Goal: Obtain resource: Obtain resource

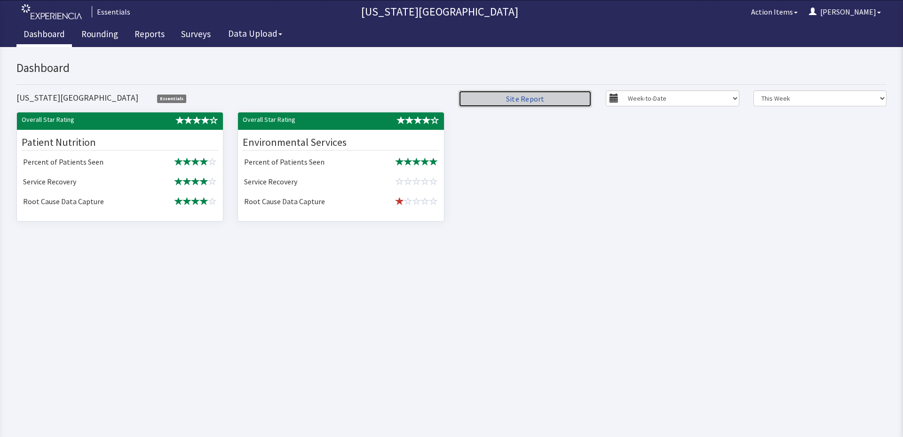
click at [568, 102] on link "Site Report" at bounding box center [524, 98] width 133 height 17
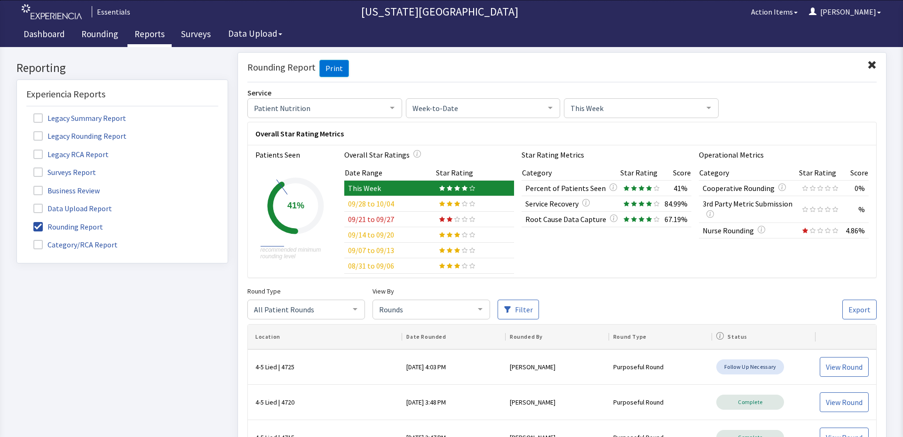
click at [388, 106] on div at bounding box center [392, 107] width 19 height 18
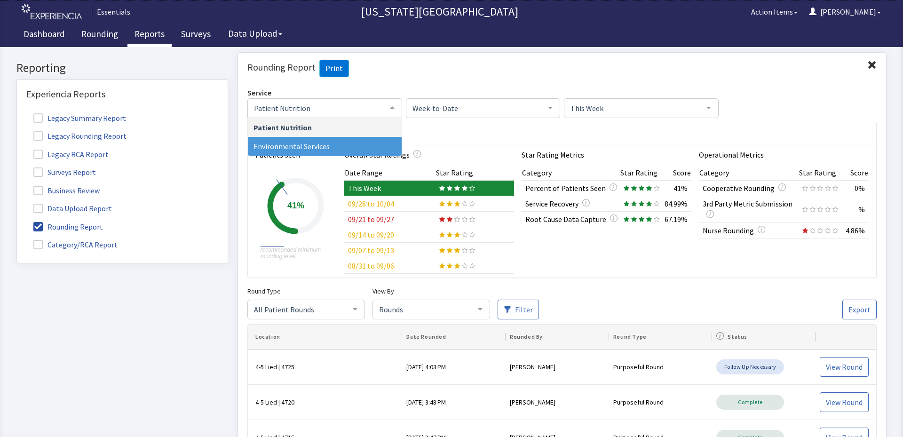
click at [316, 143] on span "Environmental Services" at bounding box center [291, 145] width 76 height 9
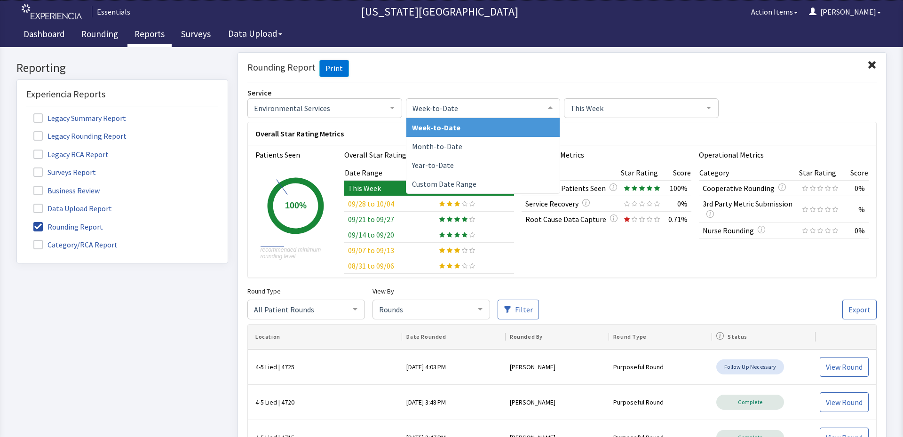
click at [546, 108] on div at bounding box center [550, 107] width 19 height 18
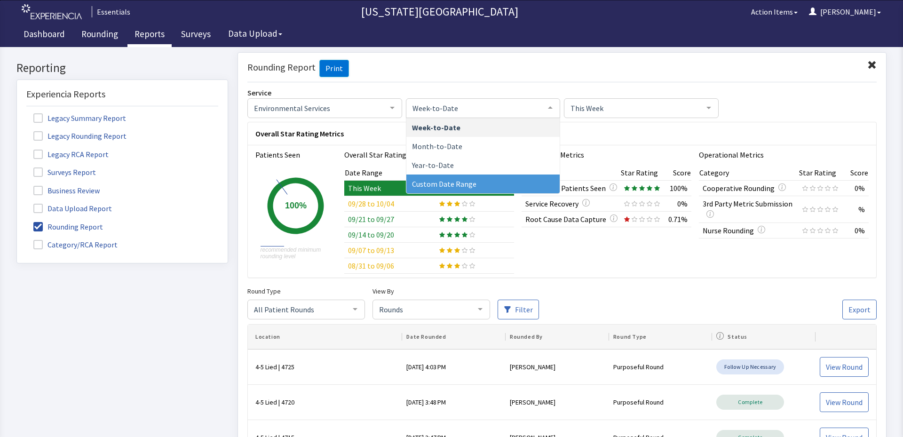
click at [496, 178] on span "Custom Date Range" at bounding box center [483, 183] width 154 height 19
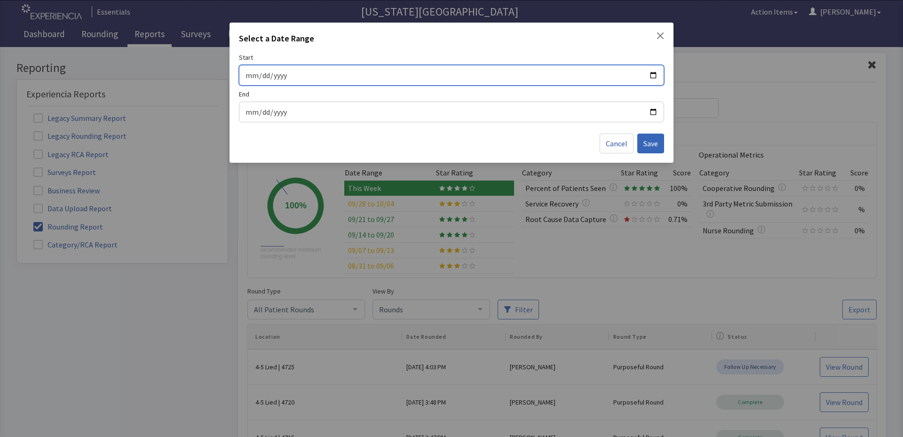
click at [654, 72] on input "Start" at bounding box center [451, 75] width 413 height 12
type input "[DATE]"
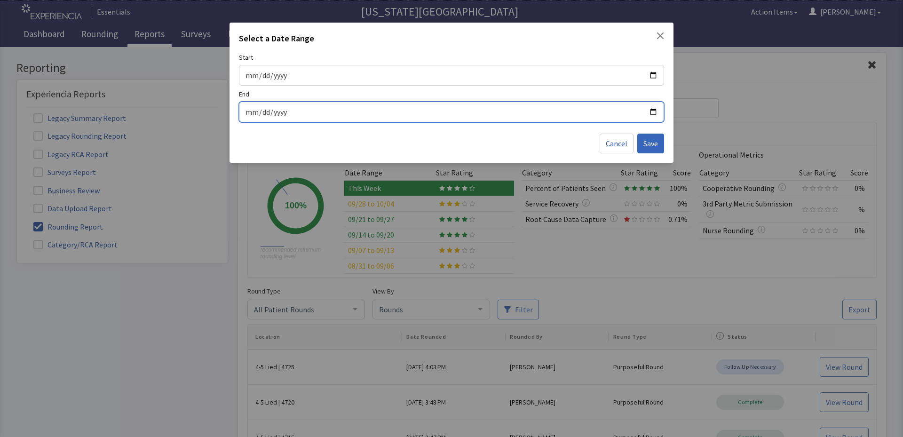
click at [651, 116] on input "End" at bounding box center [451, 112] width 413 height 12
type input "[DATE]"
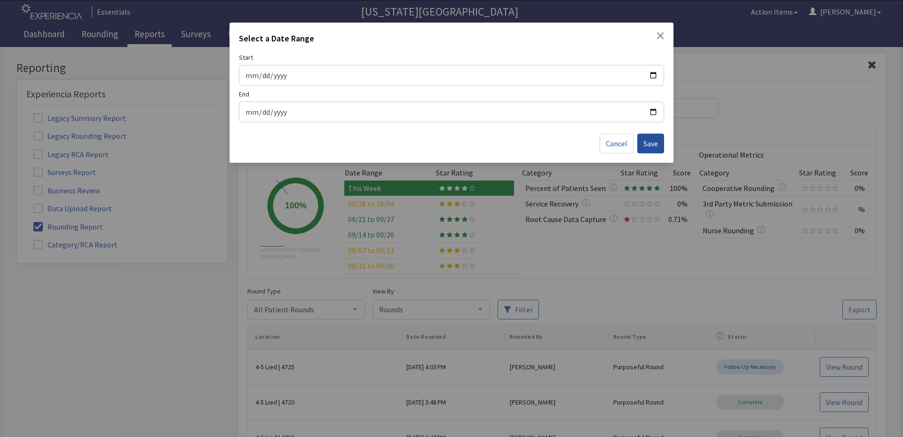
click at [653, 148] on span "Save" at bounding box center [650, 143] width 15 height 11
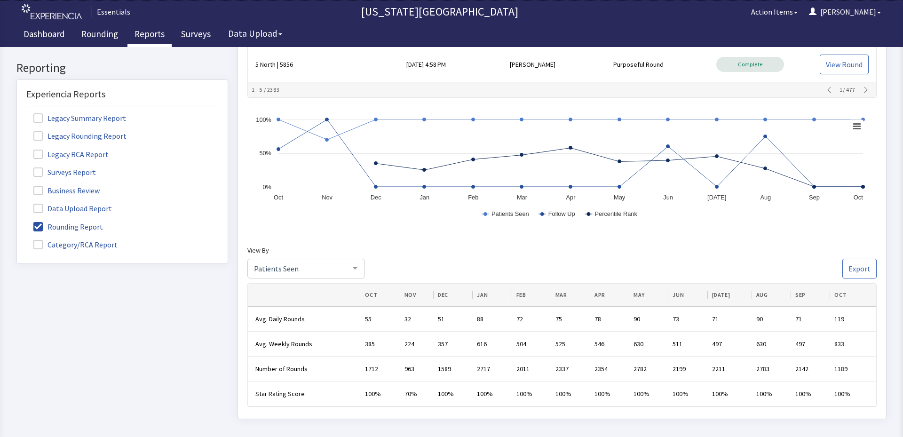
scroll to position [440, 0]
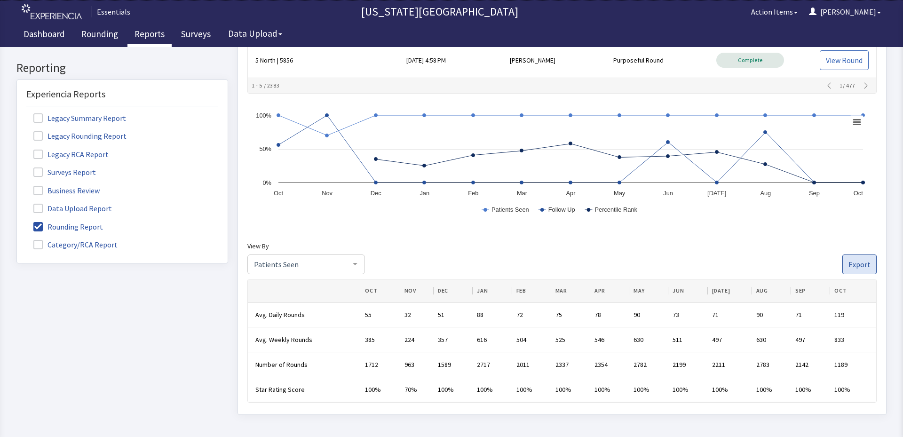
click at [852, 260] on span "Export" at bounding box center [859, 264] width 22 height 11
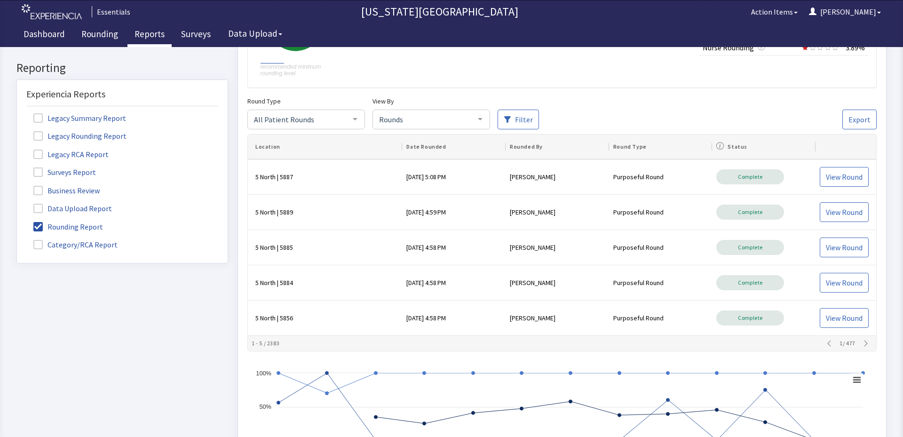
scroll to position [173, 0]
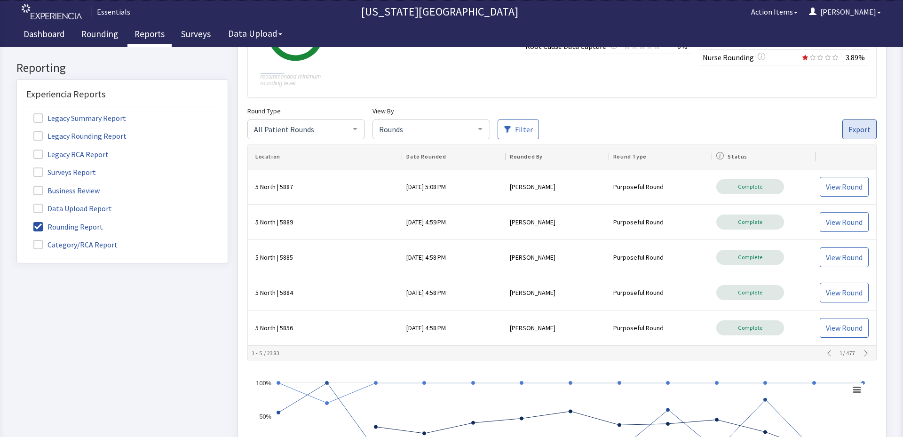
click at [848, 129] on span "Export" at bounding box center [859, 129] width 22 height 11
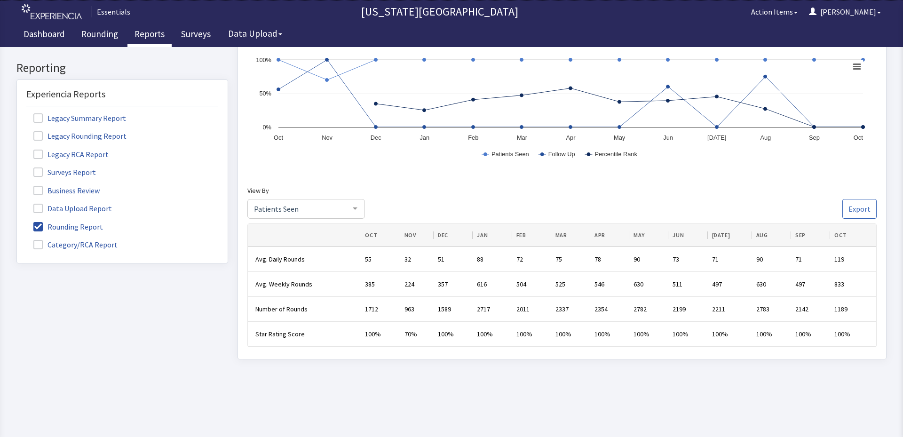
scroll to position [503, 0]
drag, startPoint x: 896, startPoint y: 258, endPoint x: 555, endPoint y: 747, distance: 596.0
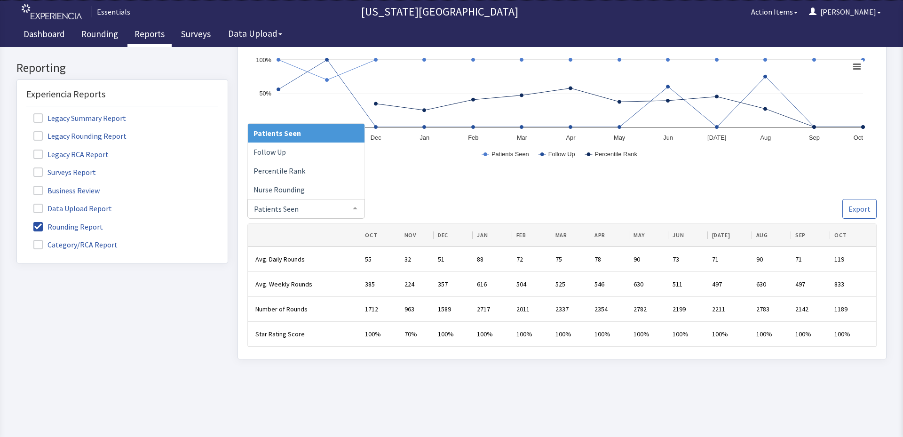
click at [354, 207] on div at bounding box center [355, 208] width 19 height 18
click at [354, 206] on div at bounding box center [355, 208] width 19 height 18
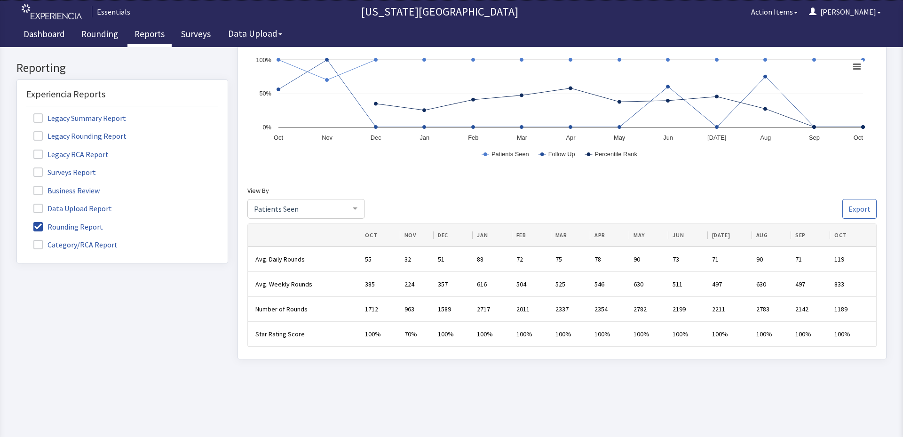
click at [795, 236] on span "SEP" at bounding box center [802, 235] width 14 height 8
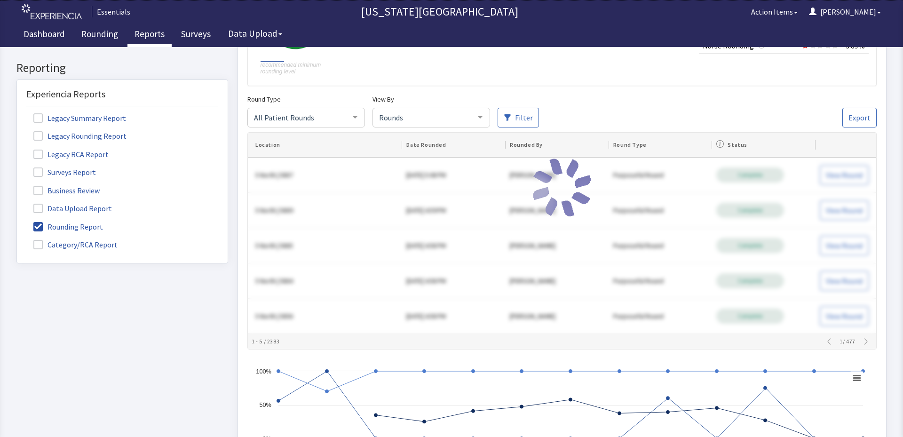
scroll to position [160, 0]
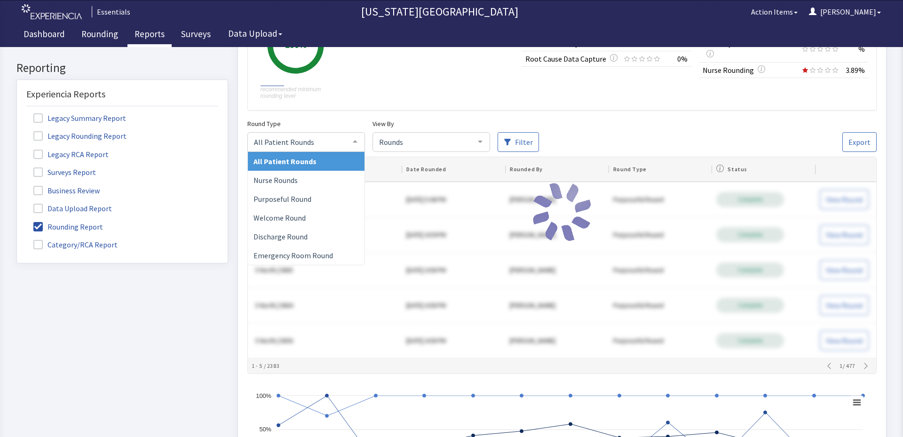
click at [354, 141] on div at bounding box center [355, 142] width 19 height 18
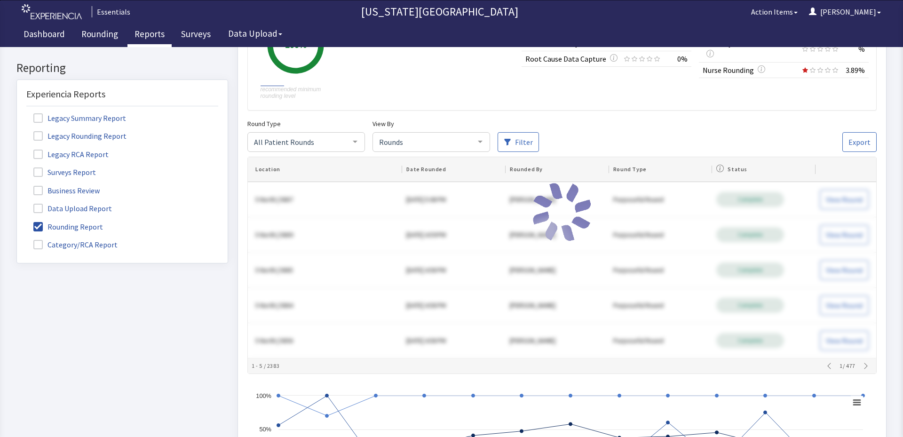
click at [354, 141] on div at bounding box center [355, 142] width 19 height 18
click at [525, 142] on div "Filter" at bounding box center [524, 141] width 18 height 11
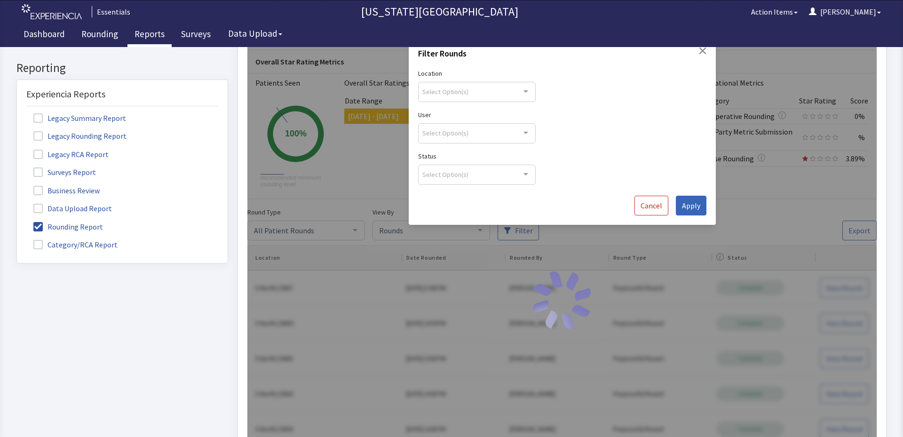
scroll to position [60, 0]
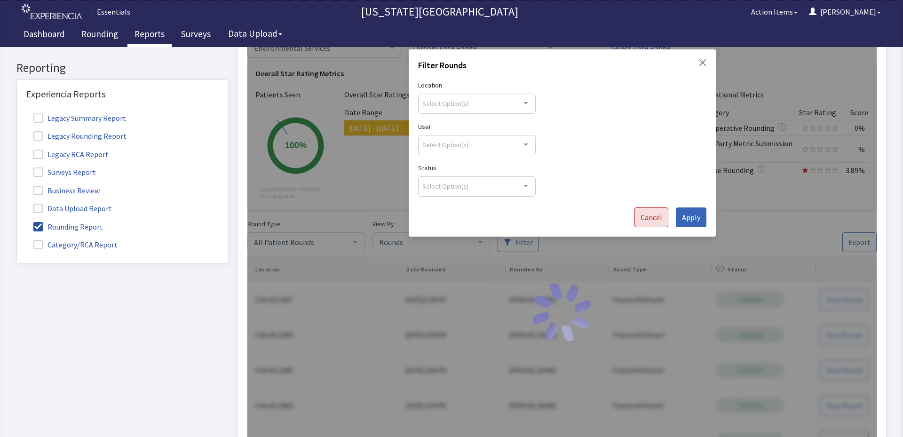
click at [653, 217] on span "Cancel" at bounding box center [651, 216] width 22 height 11
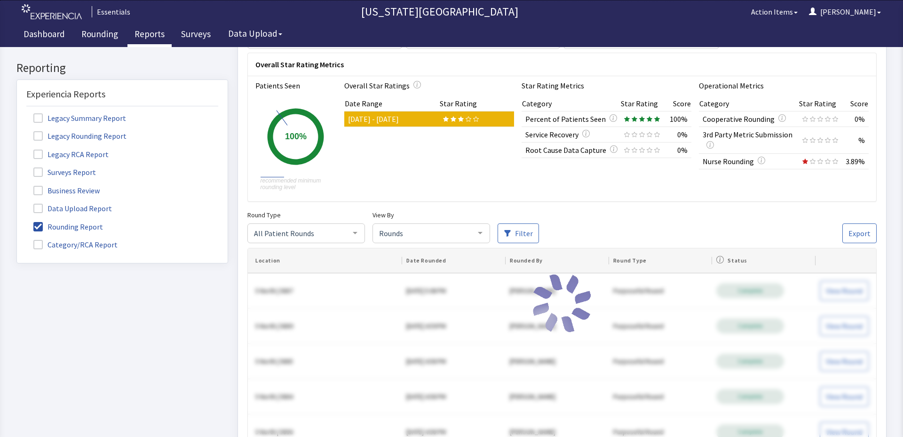
scroll to position [71, 0]
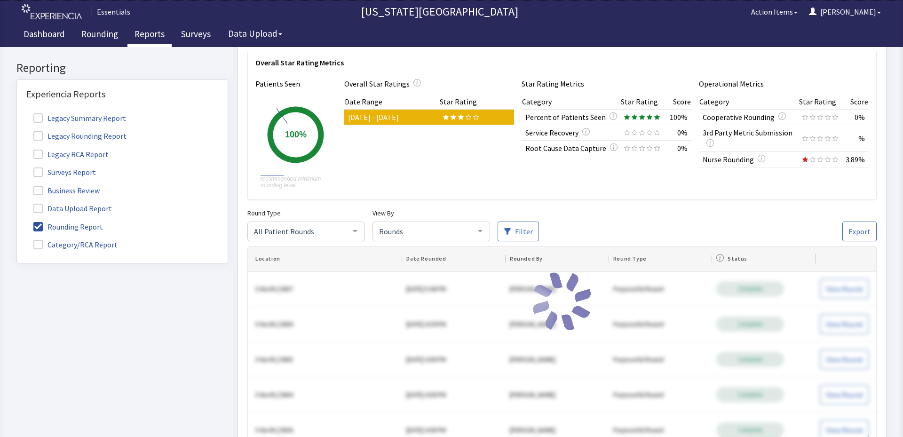
click at [549, 297] on img at bounding box center [562, 301] width 60 height 60
click at [111, 33] on link "Rounding" at bounding box center [99, 36] width 51 height 24
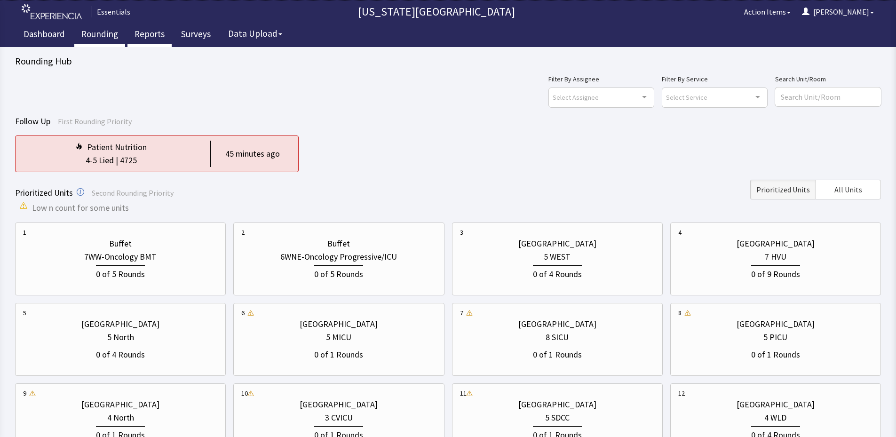
click at [158, 37] on link "Reports" at bounding box center [149, 36] width 44 height 24
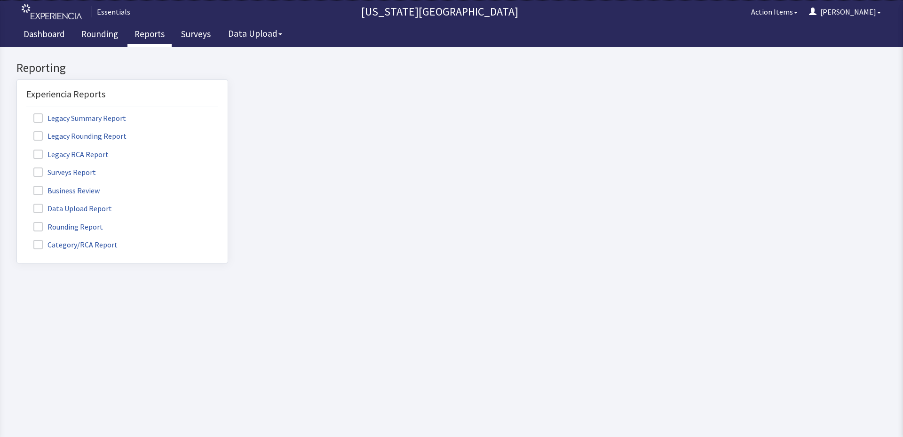
click at [34, 228] on span at bounding box center [37, 226] width 9 height 9
click at [17, 221] on input "Rounding Report" at bounding box center [17, 221] width 0 height 0
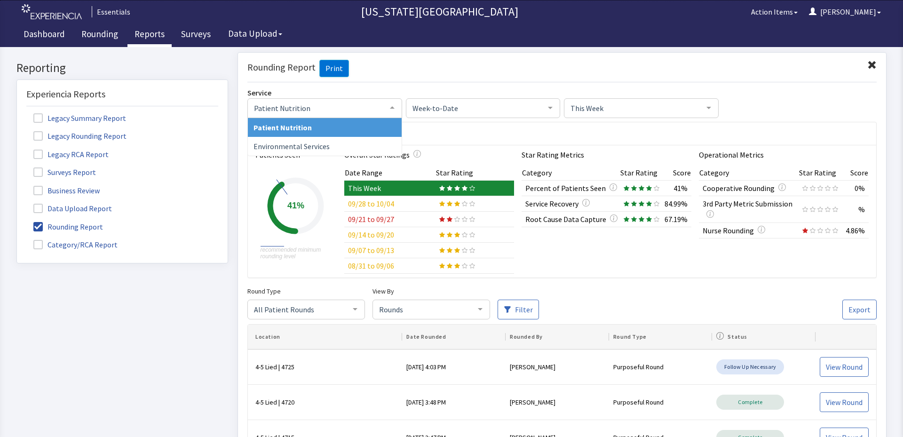
click at [391, 105] on div at bounding box center [392, 107] width 19 height 18
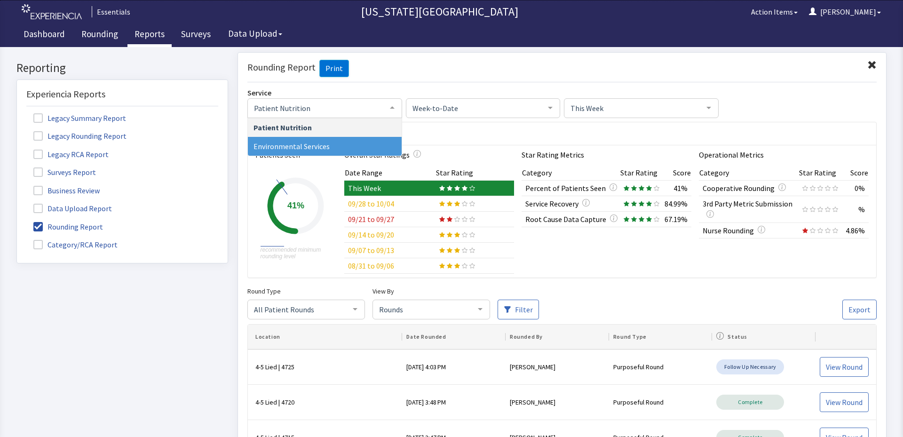
click at [352, 139] on span "Environmental Services" at bounding box center [325, 145] width 154 height 19
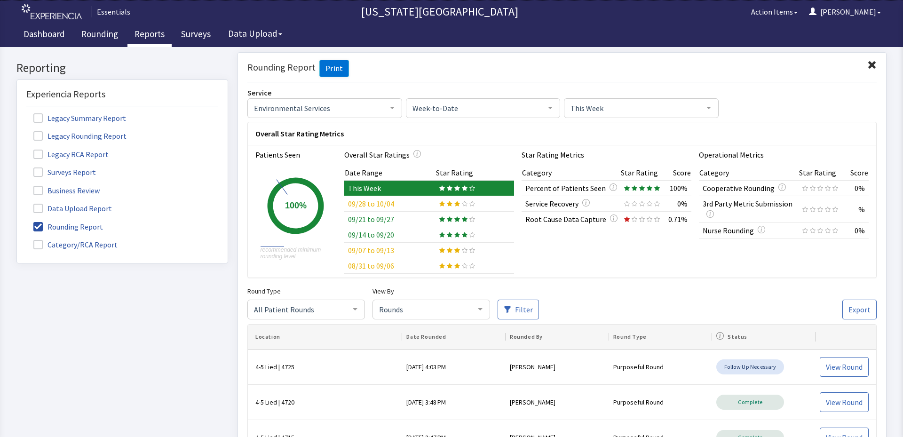
click at [546, 106] on div at bounding box center [550, 107] width 19 height 18
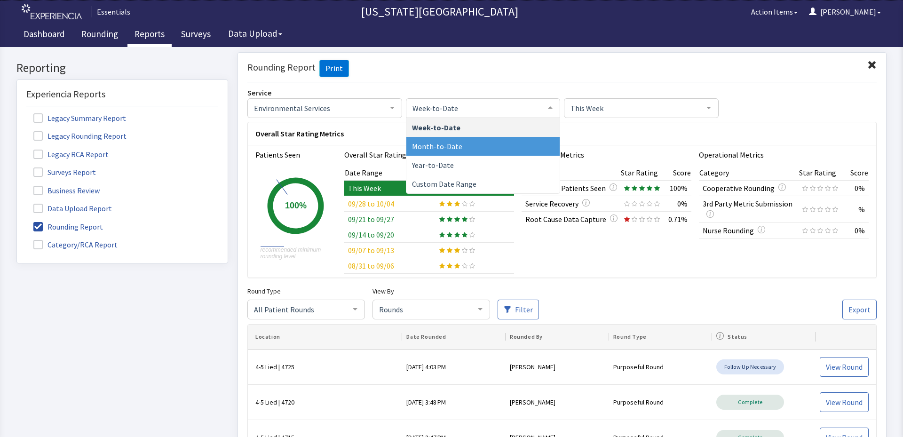
click at [502, 140] on span "Month-to-Date" at bounding box center [483, 145] width 154 height 19
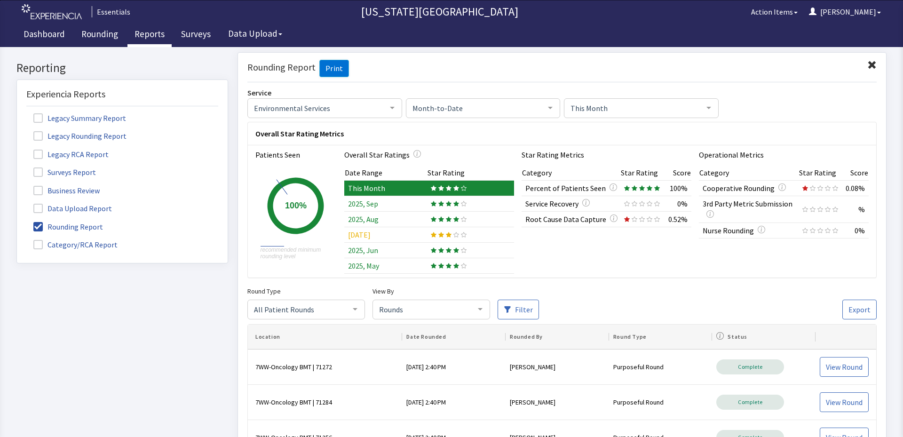
drag, startPoint x: 898, startPoint y: 126, endPoint x: 602, endPoint y: 73, distance: 301.4
click at [702, 106] on div at bounding box center [708, 107] width 19 height 18
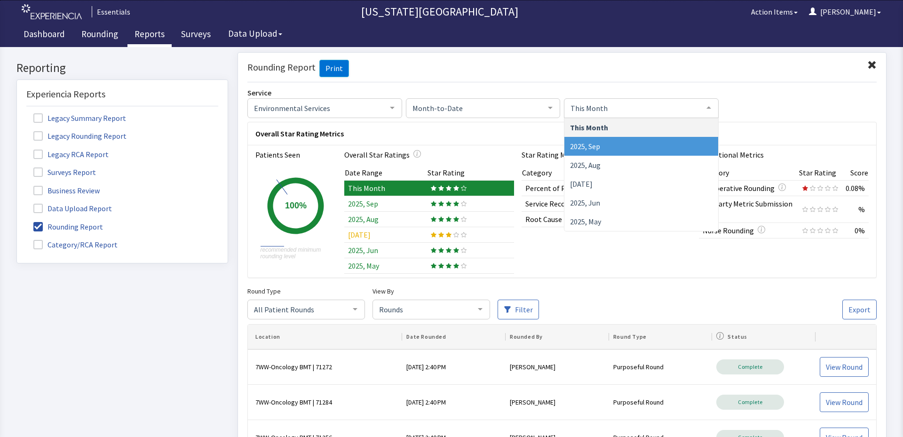
click at [682, 142] on span "2025, Sep" at bounding box center [641, 145] width 154 height 19
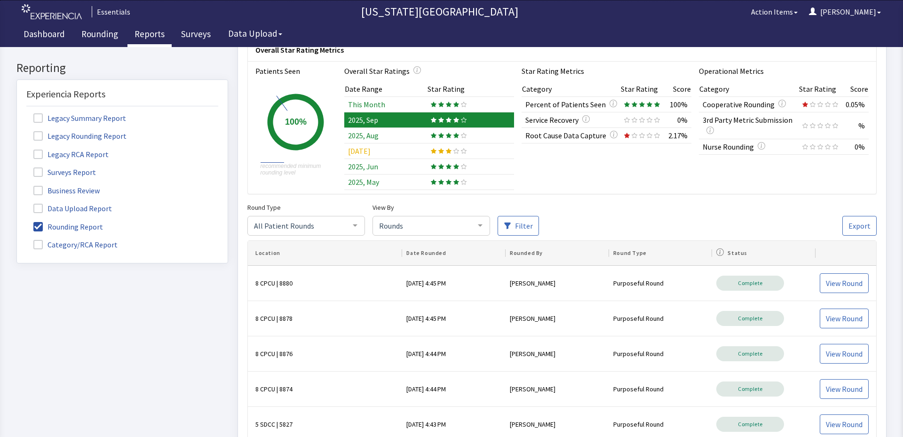
scroll to position [73, 0]
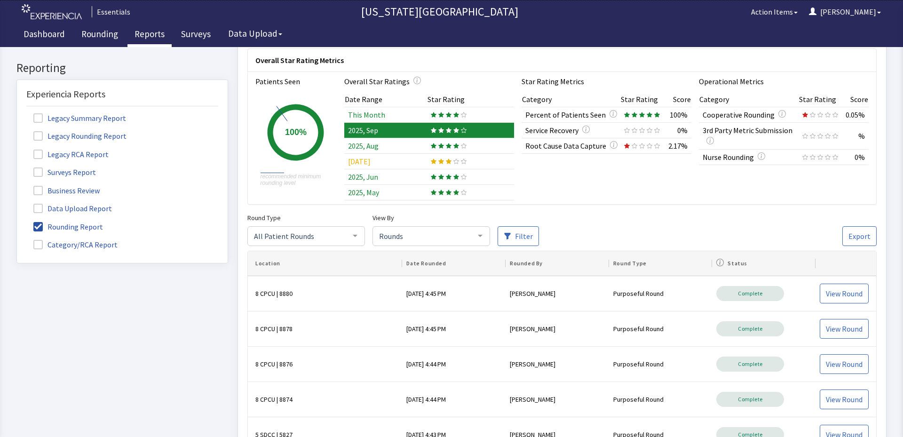
click at [384, 143] on td "2025, Aug" at bounding box center [385, 146] width 83 height 16
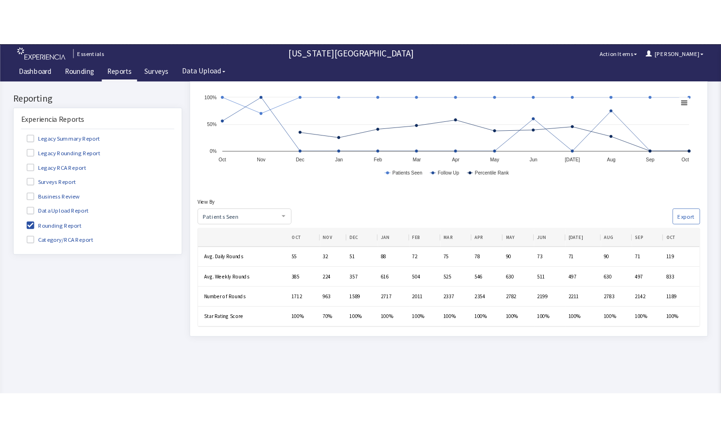
scroll to position [510, 0]
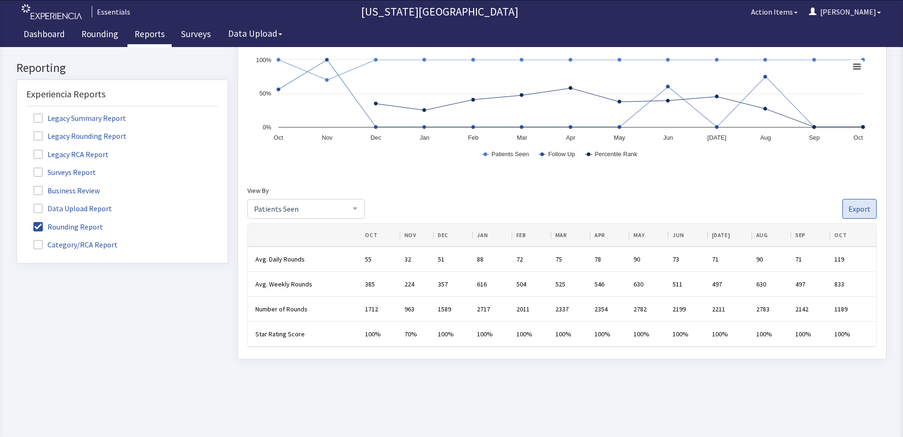
click at [851, 206] on span "Export" at bounding box center [859, 208] width 22 height 11
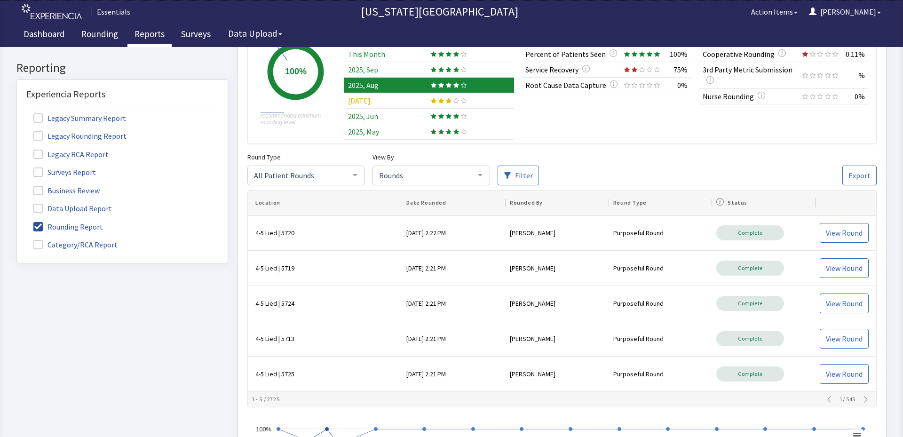
scroll to position [126, 0]
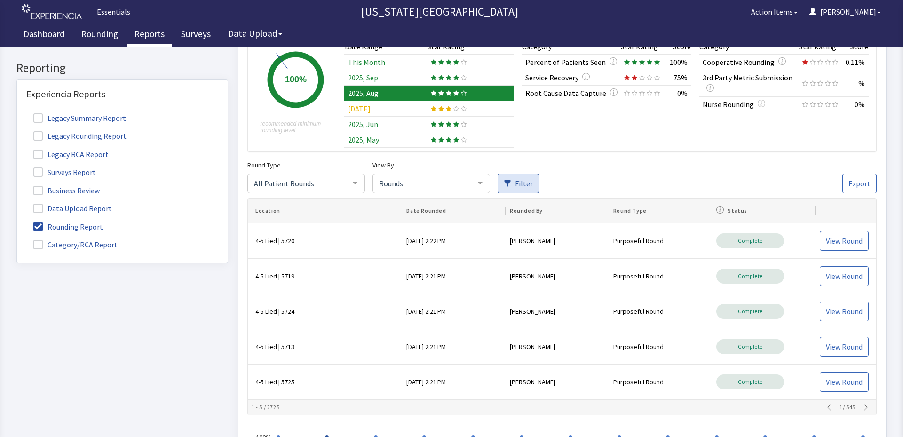
click at [527, 181] on div "Filter" at bounding box center [524, 183] width 18 height 11
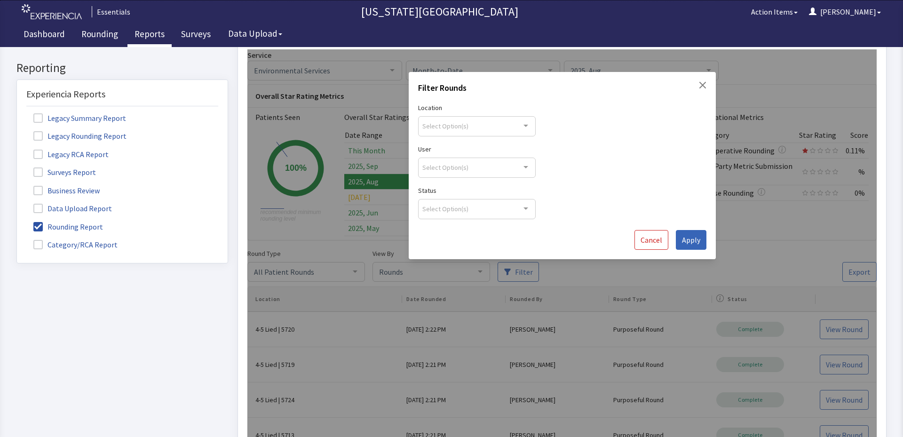
scroll to position [22, 0]
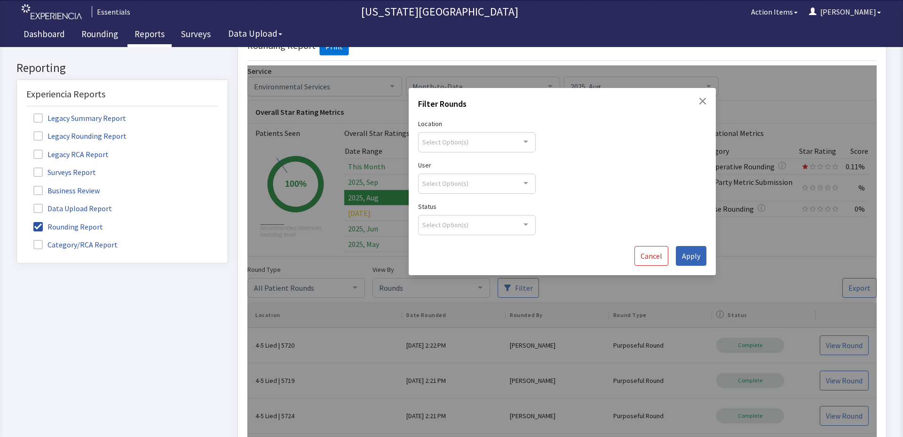
click at [700, 101] on icon "Close" at bounding box center [703, 101] width 8 height 8
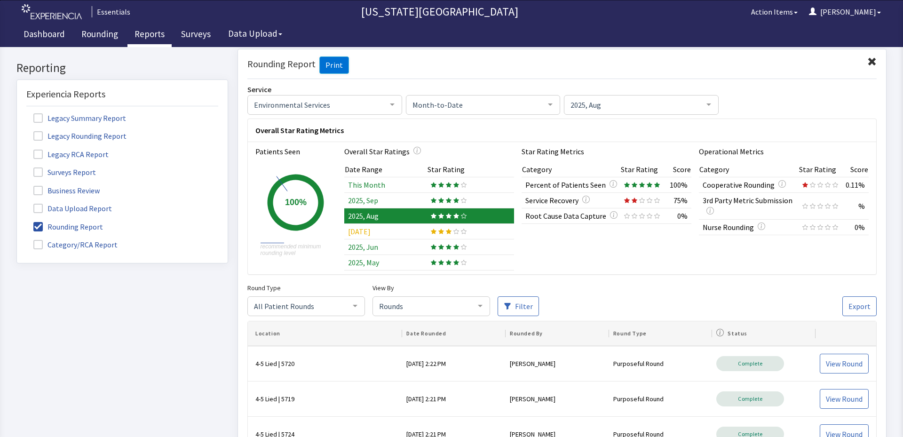
scroll to position [0, 0]
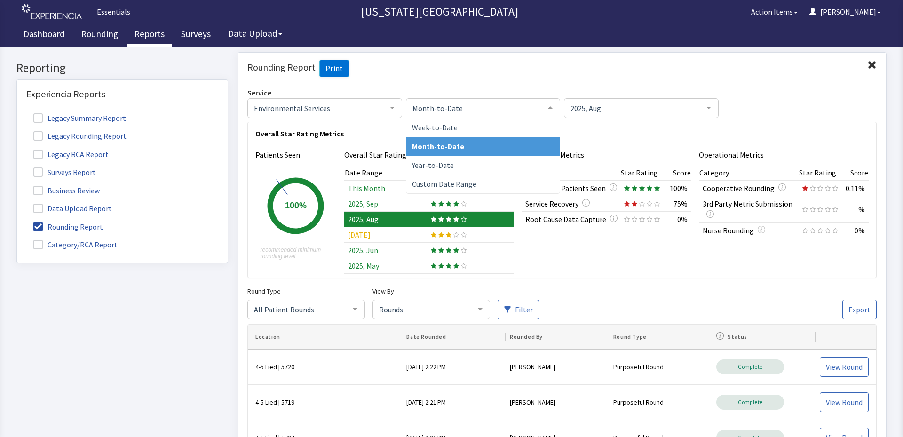
click at [545, 105] on div at bounding box center [550, 107] width 19 height 18
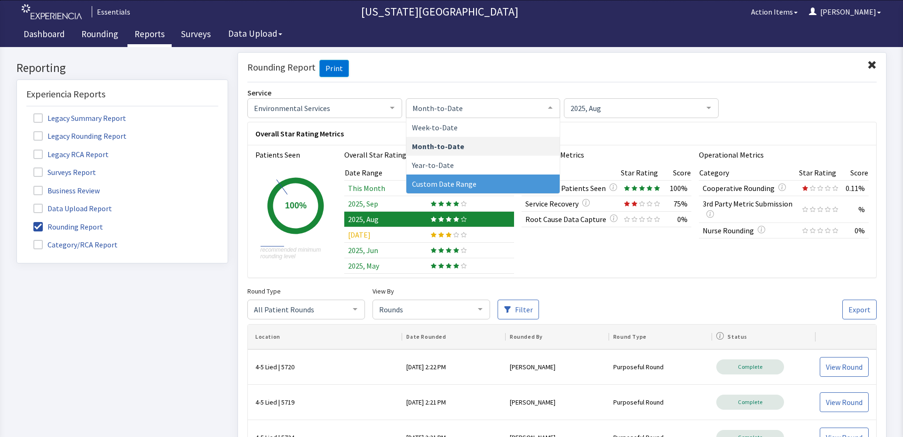
click at [501, 178] on span "Custom Date Range" at bounding box center [483, 183] width 154 height 19
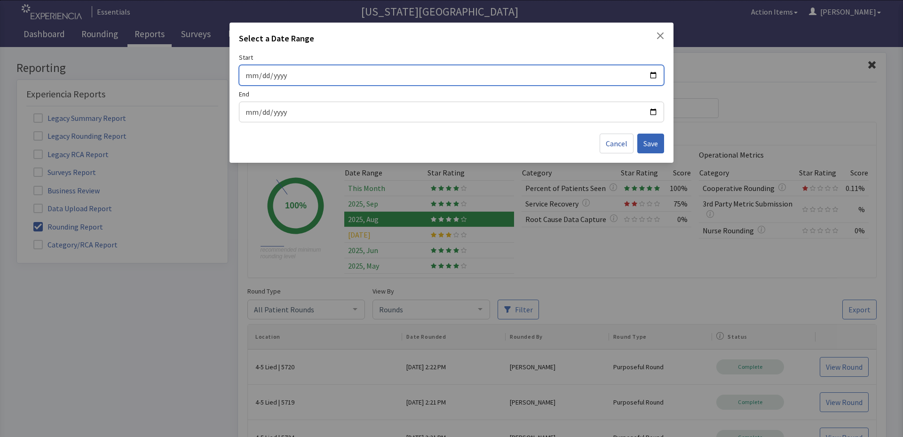
click at [650, 72] on input "Start" at bounding box center [451, 75] width 413 height 12
type input "[DATE]"
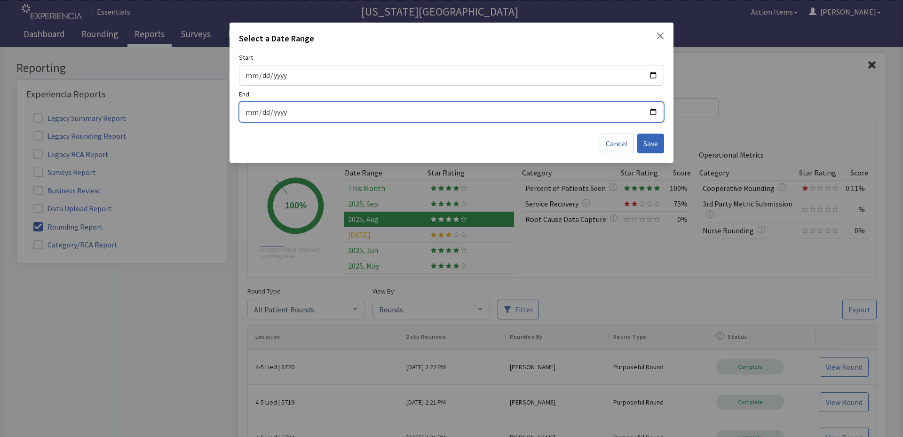
click at [650, 112] on input "End" at bounding box center [451, 112] width 413 height 12
type input "[DATE]"
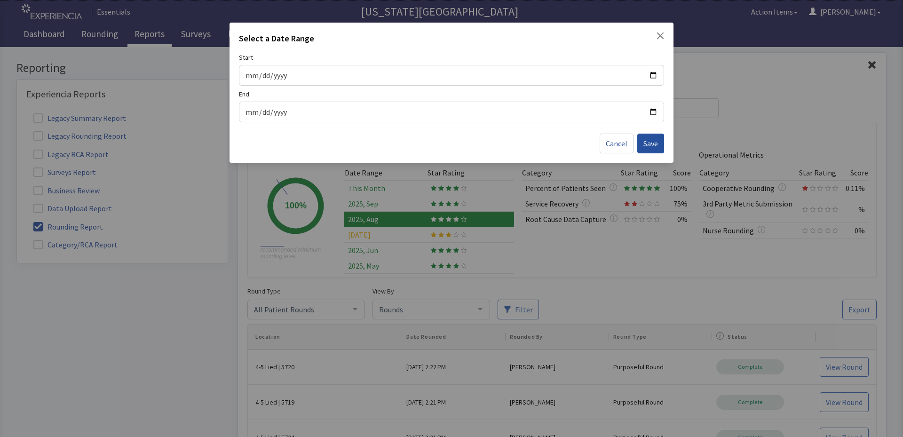
click at [647, 143] on span "Save" at bounding box center [650, 143] width 15 height 11
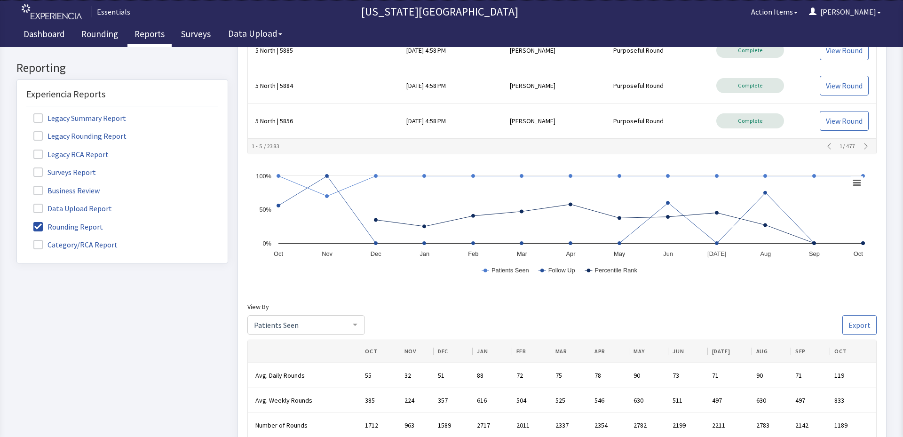
scroll to position [378, 0]
click at [862, 147] on icon "button" at bounding box center [866, 148] width 8 height 8
click at [855, 185] on rect at bounding box center [856, 184] width 13 height 13
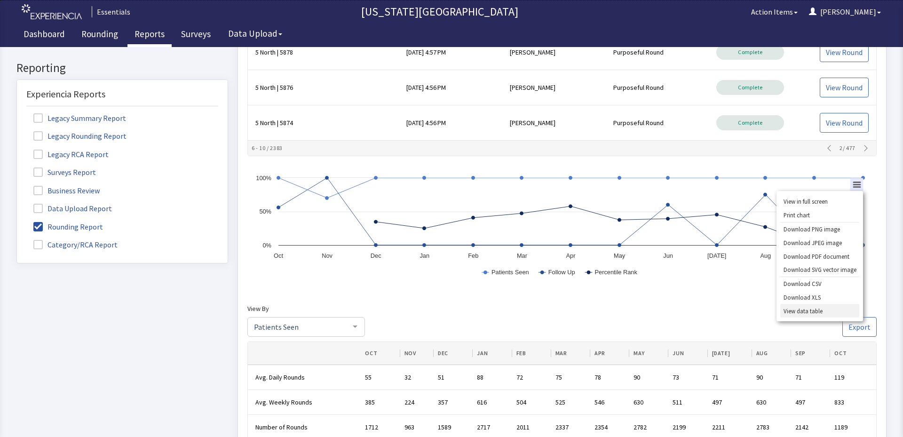
click at [813, 308] on li "View data table" at bounding box center [819, 311] width 79 height 14
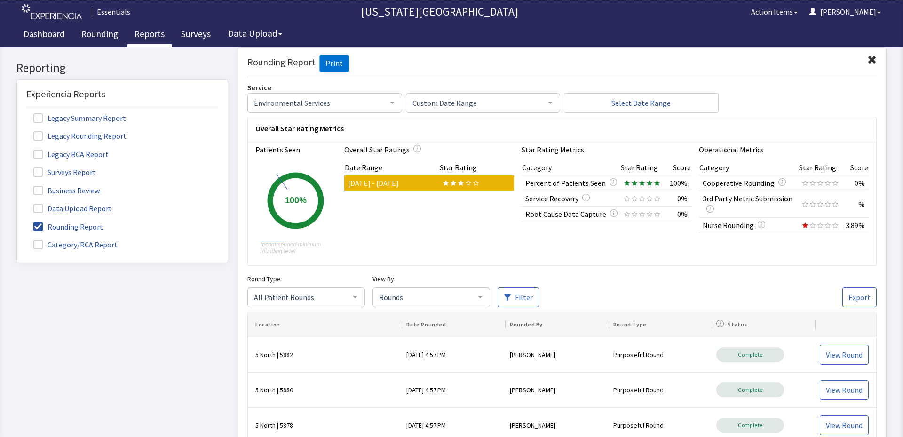
scroll to position [0, 0]
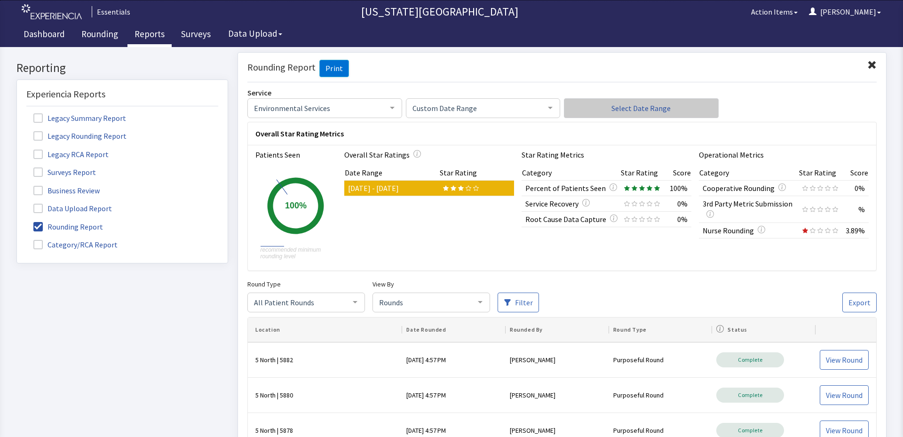
click at [657, 104] on span "Select Date Range" at bounding box center [640, 107] width 59 height 11
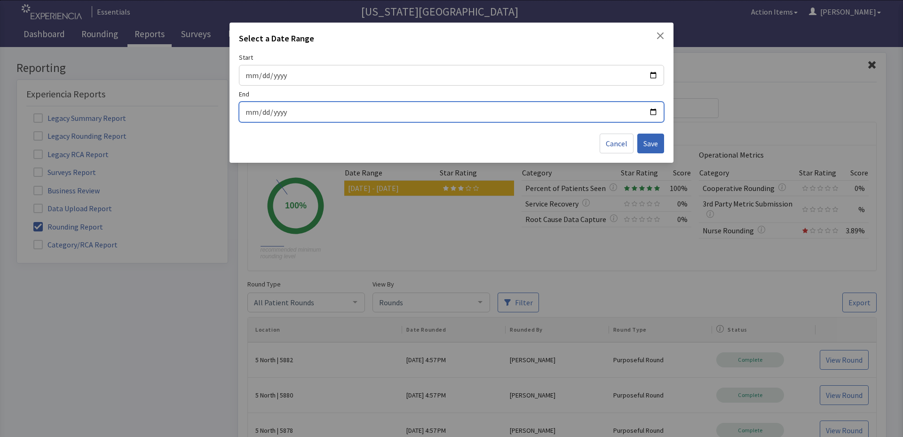
click at [655, 116] on input "[DATE]" at bounding box center [451, 112] width 413 height 12
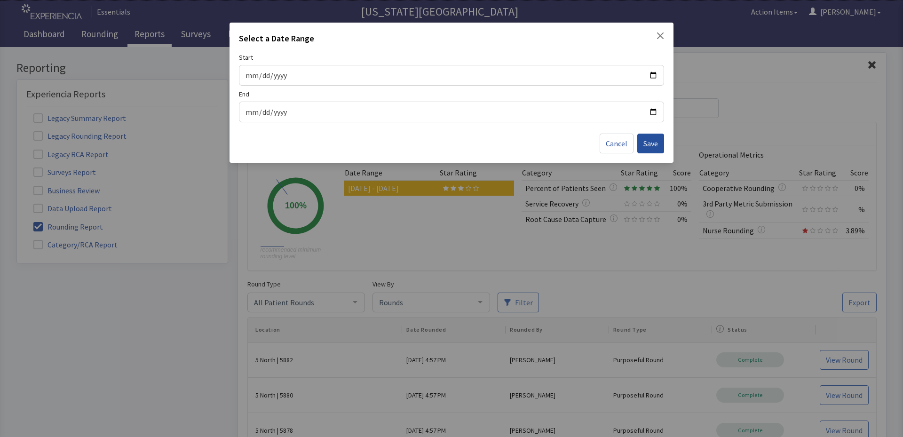
click at [655, 143] on span "Save" at bounding box center [650, 143] width 15 height 11
